Goal: Share content

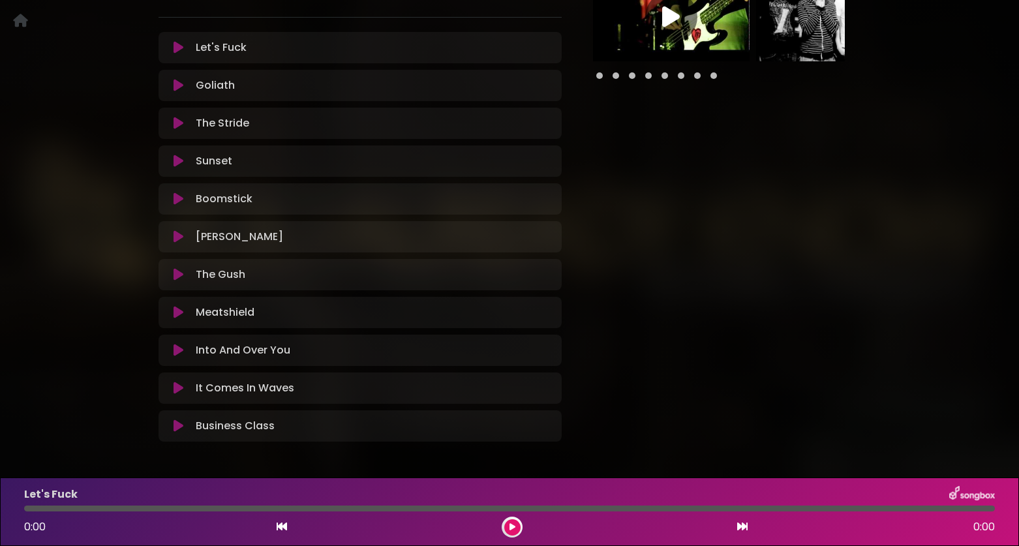
scroll to position [316, 0]
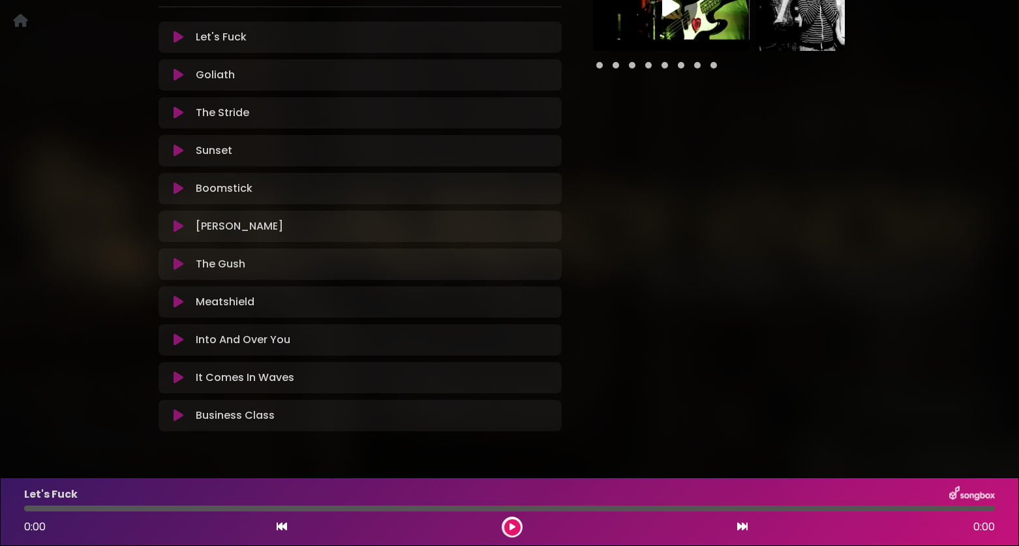
click at [46, 331] on div "Petrol Money You Already Know" at bounding box center [509, 95] width 1019 height 718
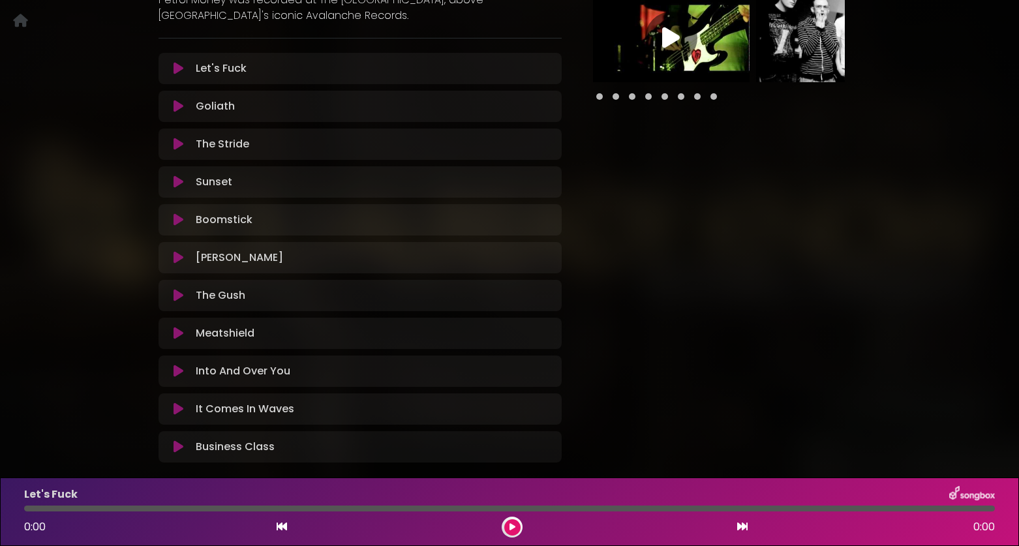
scroll to position [288, 0]
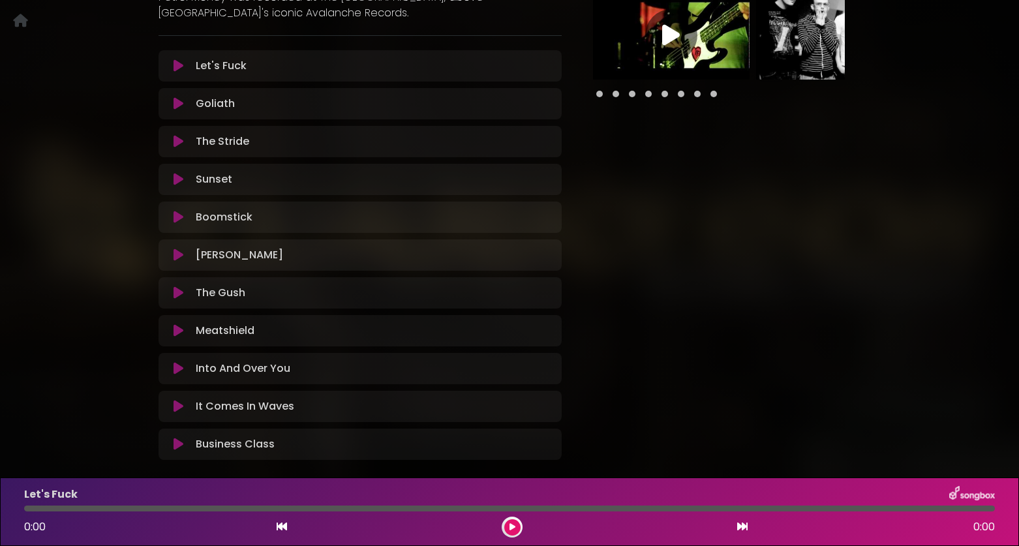
click at [177, 294] on icon at bounding box center [179, 292] width 10 height 13
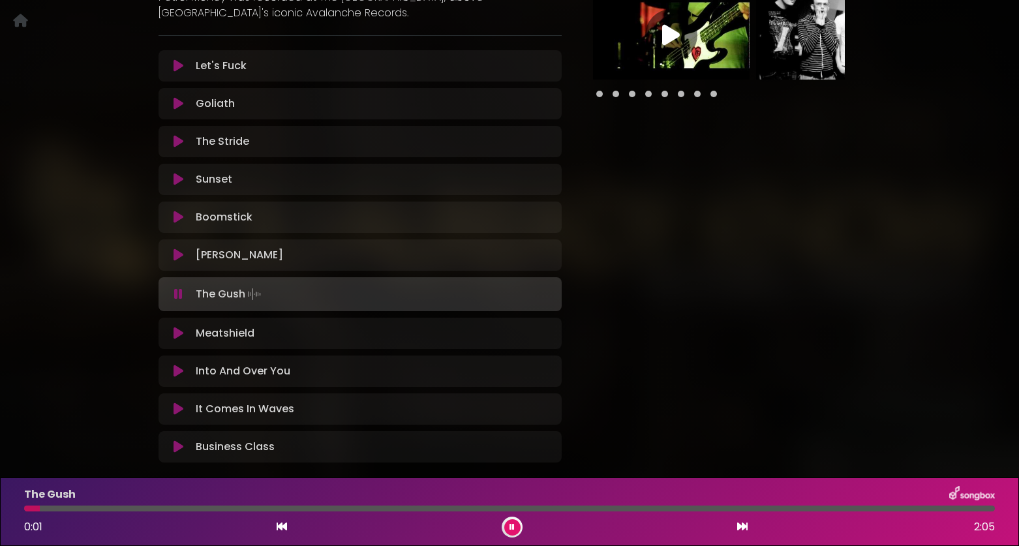
click at [177, 294] on icon at bounding box center [178, 294] width 8 height 13
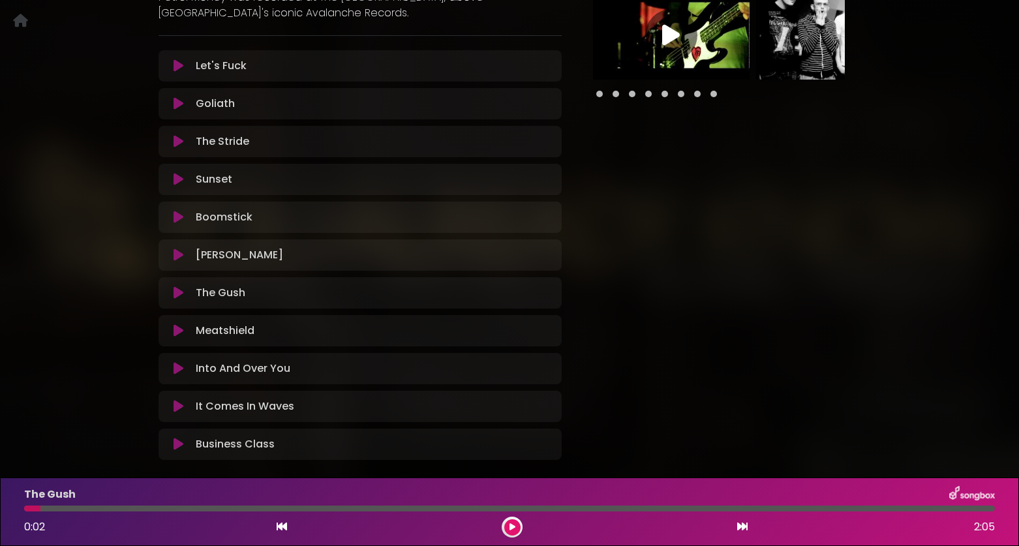
click at [176, 330] on icon at bounding box center [179, 330] width 10 height 13
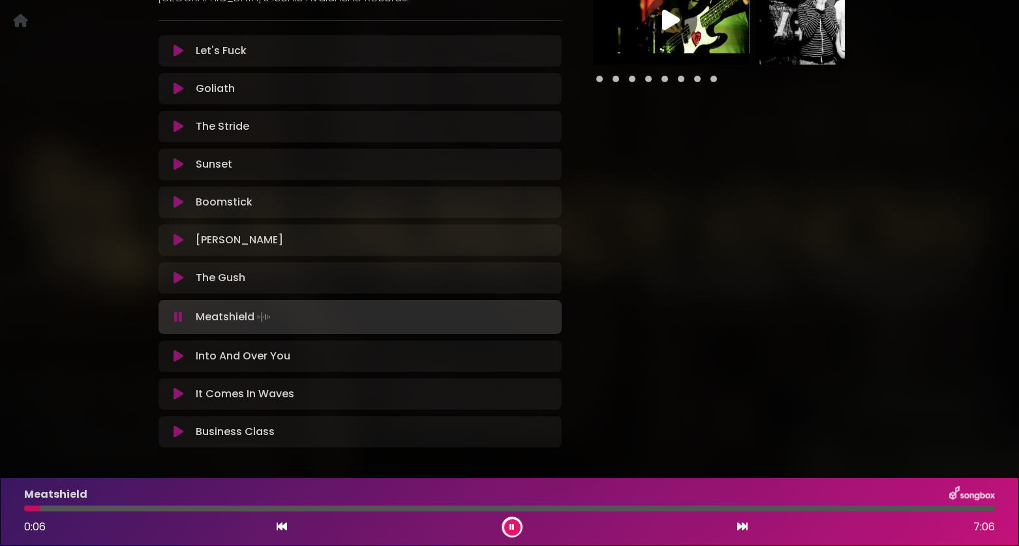
scroll to position [311, 0]
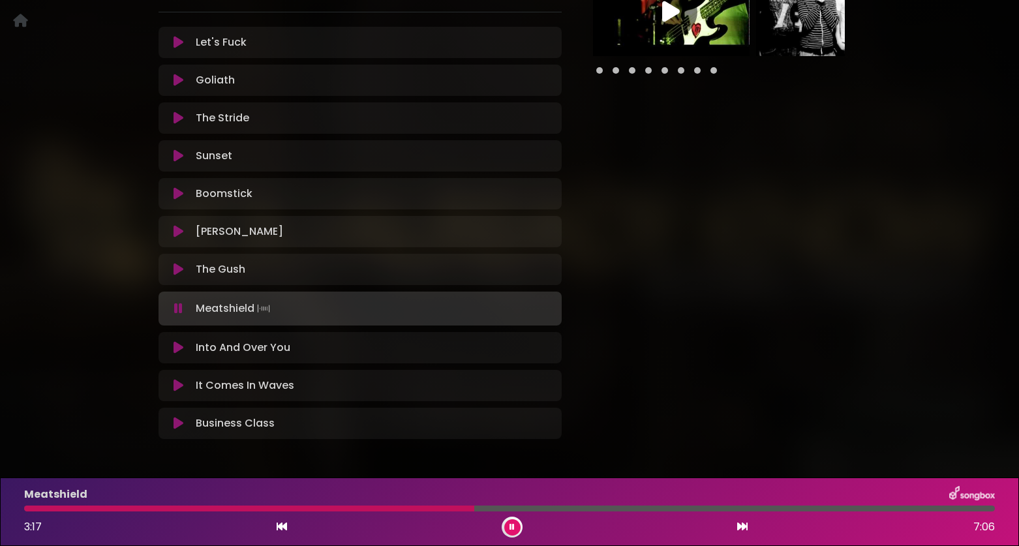
click at [174, 309] on icon at bounding box center [178, 308] width 8 height 13
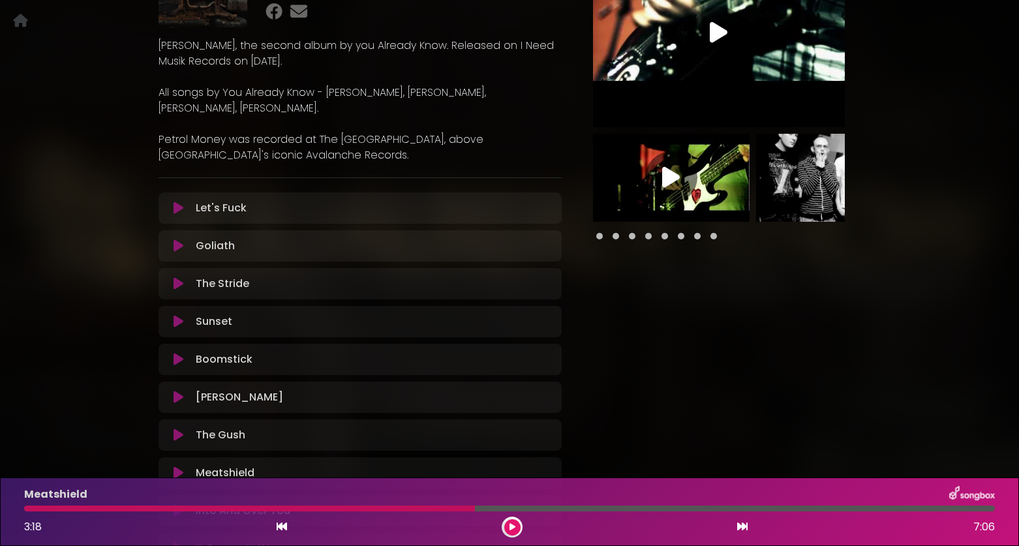
scroll to position [0, 0]
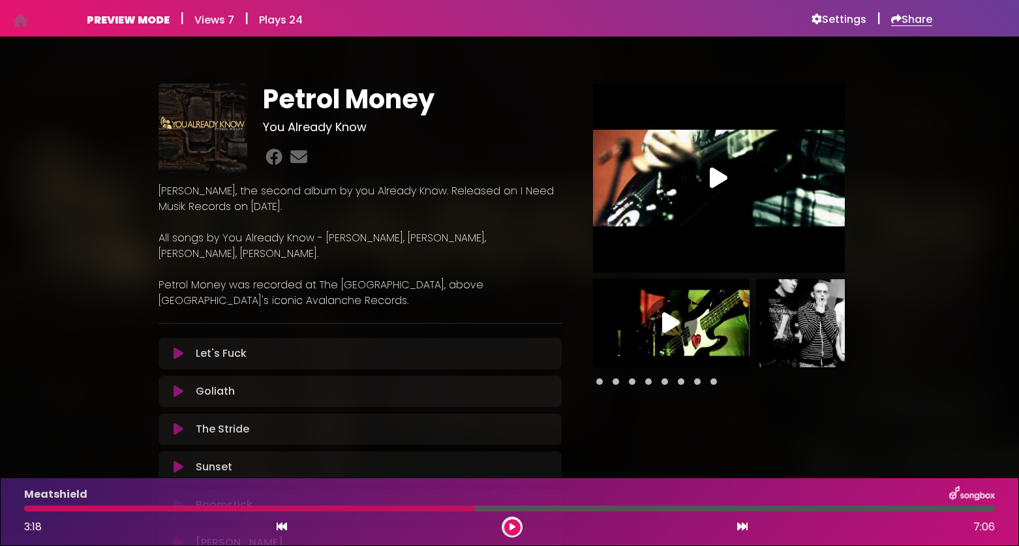
click at [912, 20] on h6 "Share" at bounding box center [911, 19] width 41 height 13
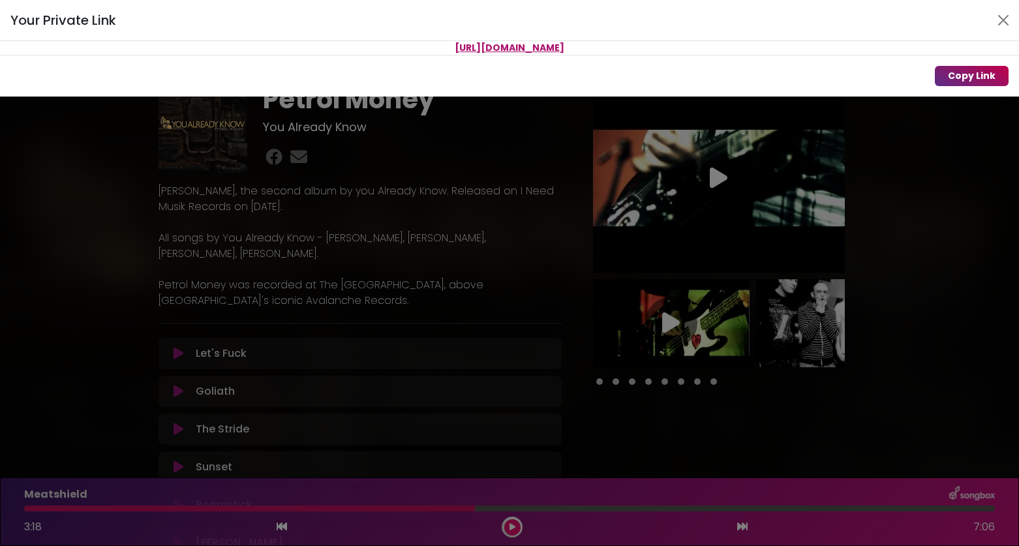
click at [955, 76] on button "Copy Link" at bounding box center [972, 76] width 74 height 20
click at [977, 74] on button "Copy Link" at bounding box center [972, 76] width 74 height 20
drag, startPoint x: 668, startPoint y: 48, endPoint x: 361, endPoint y: 52, distance: 307.4
click at [361, 52] on p "[URL][DOMAIN_NAME]" at bounding box center [509, 48] width 1019 height 14
copy span "[URL][DOMAIN_NAME]"
